Goal: Information Seeking & Learning: Learn about a topic

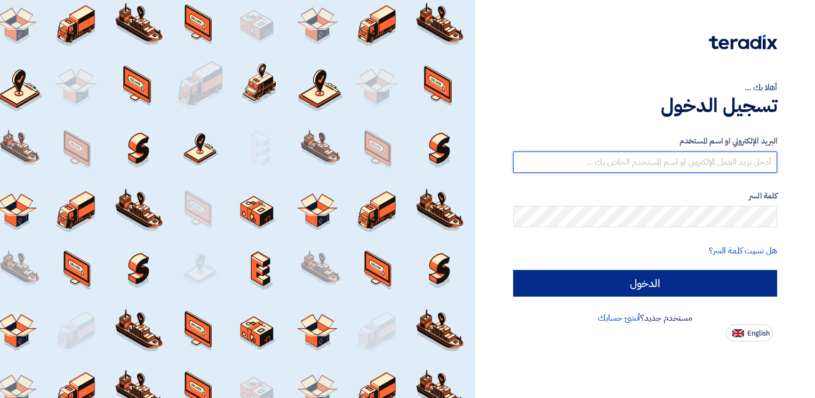
type input "[EMAIL_ADDRESS][DOMAIN_NAME]"
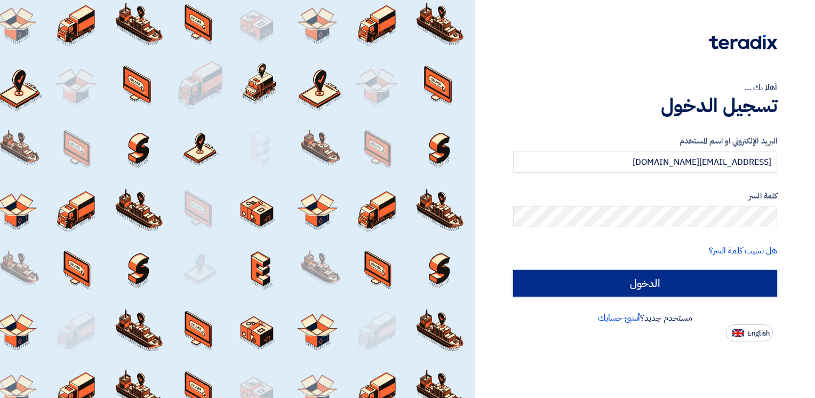
click at [673, 286] on input "الدخول" at bounding box center [645, 283] width 264 height 27
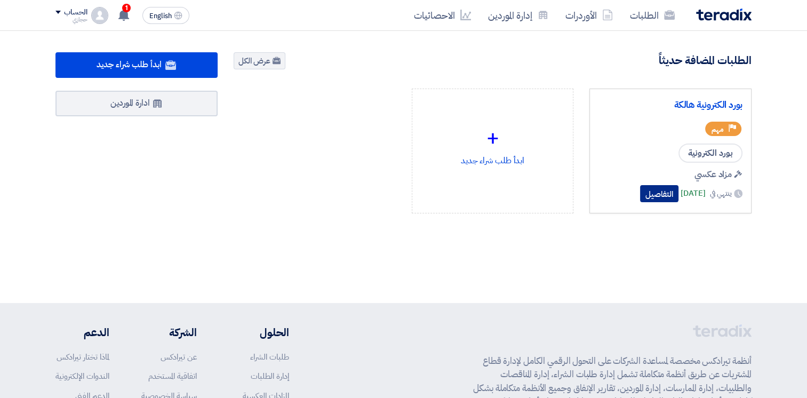
click at [642, 197] on button "التفاصيل" at bounding box center [659, 193] width 38 height 17
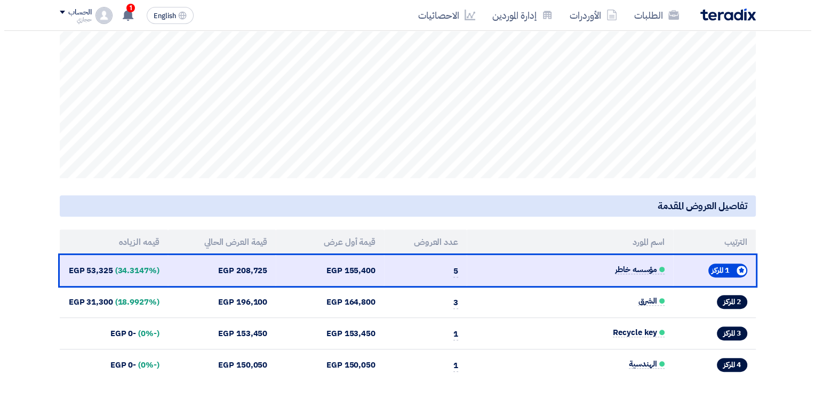
scroll to position [320, 0]
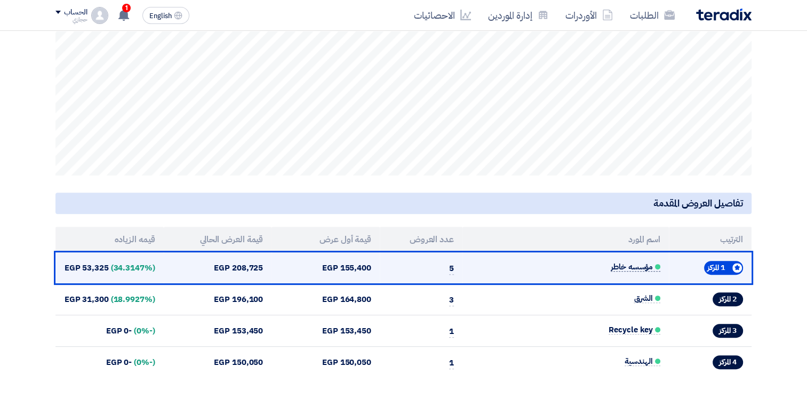
click at [620, 266] on span "مؤسسه خاطر" at bounding box center [636, 266] width 50 height 9
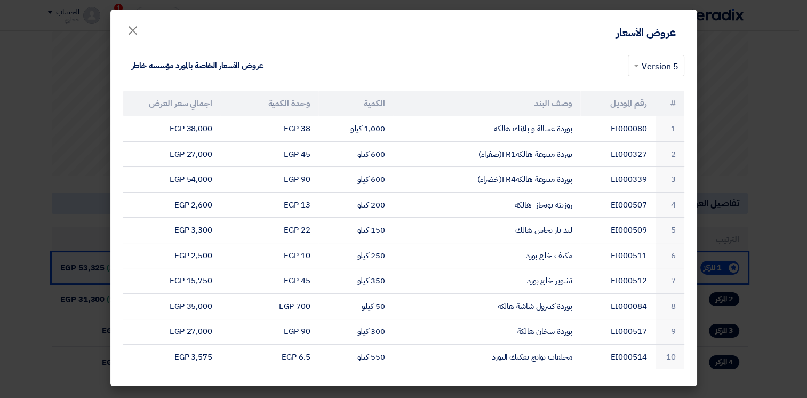
click at [620, 266] on tbody "1 EI000080 بوردة غسالة و بلانك هالكه 1,000 كيلو 38 EGP 38,000 EGP 2 EI000327 بو…" at bounding box center [403, 242] width 561 height 253
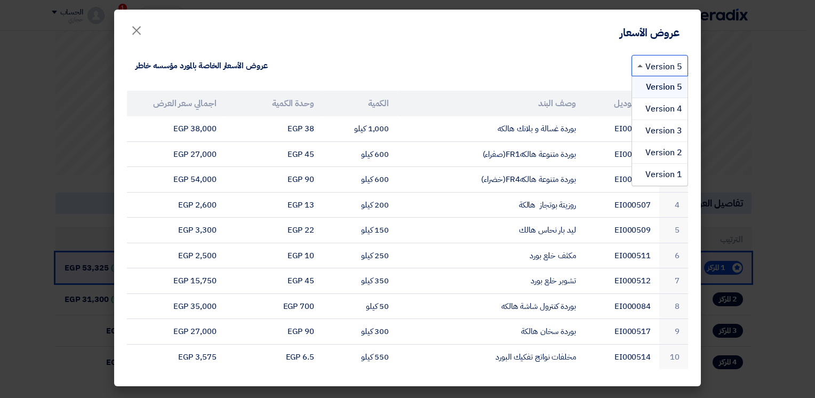
click at [640, 65] on span at bounding box center [640, 66] width 5 height 3
click at [583, 61] on div "× 5 Version عروض الأسعار الخاصة بالمورد مؤسسه خاطر" at bounding box center [407, 65] width 561 height 25
drag, startPoint x: 683, startPoint y: 104, endPoint x: 465, endPoint y: 385, distance: 355.9
click at [465, 385] on modal-container "عروض الأسعار × × 5 Version عروض الأسعار الخاصة بالمورد مؤسسه خاطر # رقم الموديل…" at bounding box center [407, 199] width 815 height 398
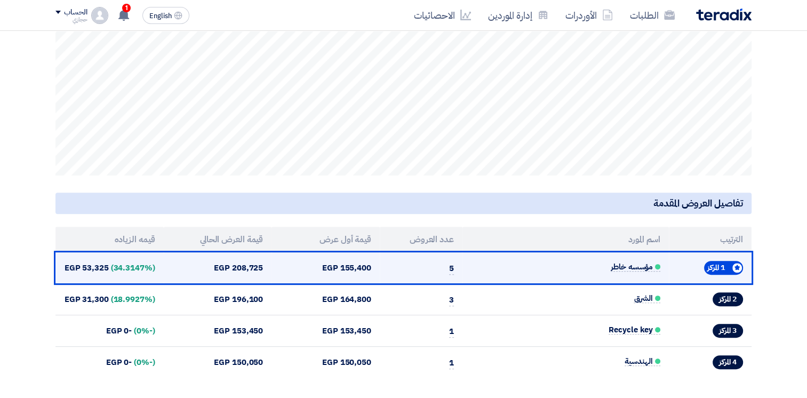
drag, startPoint x: 465, startPoint y: 385, endPoint x: 471, endPoint y: 261, distance: 124.4
click at [471, 261] on td "مؤسسه خاطر" at bounding box center [566, 267] width 206 height 31
click at [641, 263] on span "مؤسسه خاطر" at bounding box center [636, 266] width 50 height 9
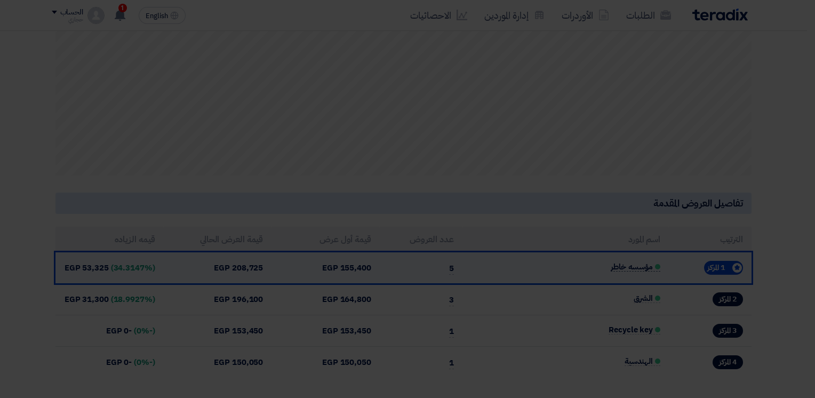
click at [641, 242] on td "EI000511" at bounding box center [622, 229] width 75 height 26
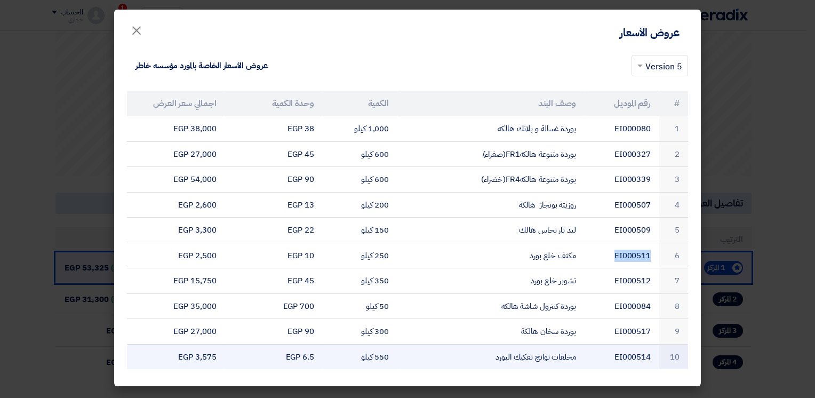
drag, startPoint x: 641, startPoint y: 263, endPoint x: 169, endPoint y: 362, distance: 482.4
click at [169, 362] on table "# رقم الموديل وصف البند الكمية وحدة الكمية اجمالي سعر العرض 1 EI000080 بوردة غس…" at bounding box center [407, 230] width 561 height 279
copy table "lor ipsumdo sit ametc adipis elit seddoe tempor inc utlab 1 ET310547 dolor magn…"
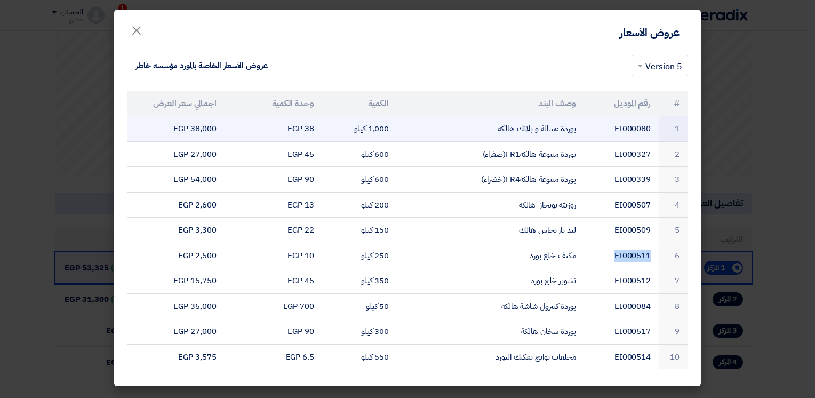
click at [260, 118] on td "38 EGP" at bounding box center [274, 128] width 98 height 25
